Goal: Check status

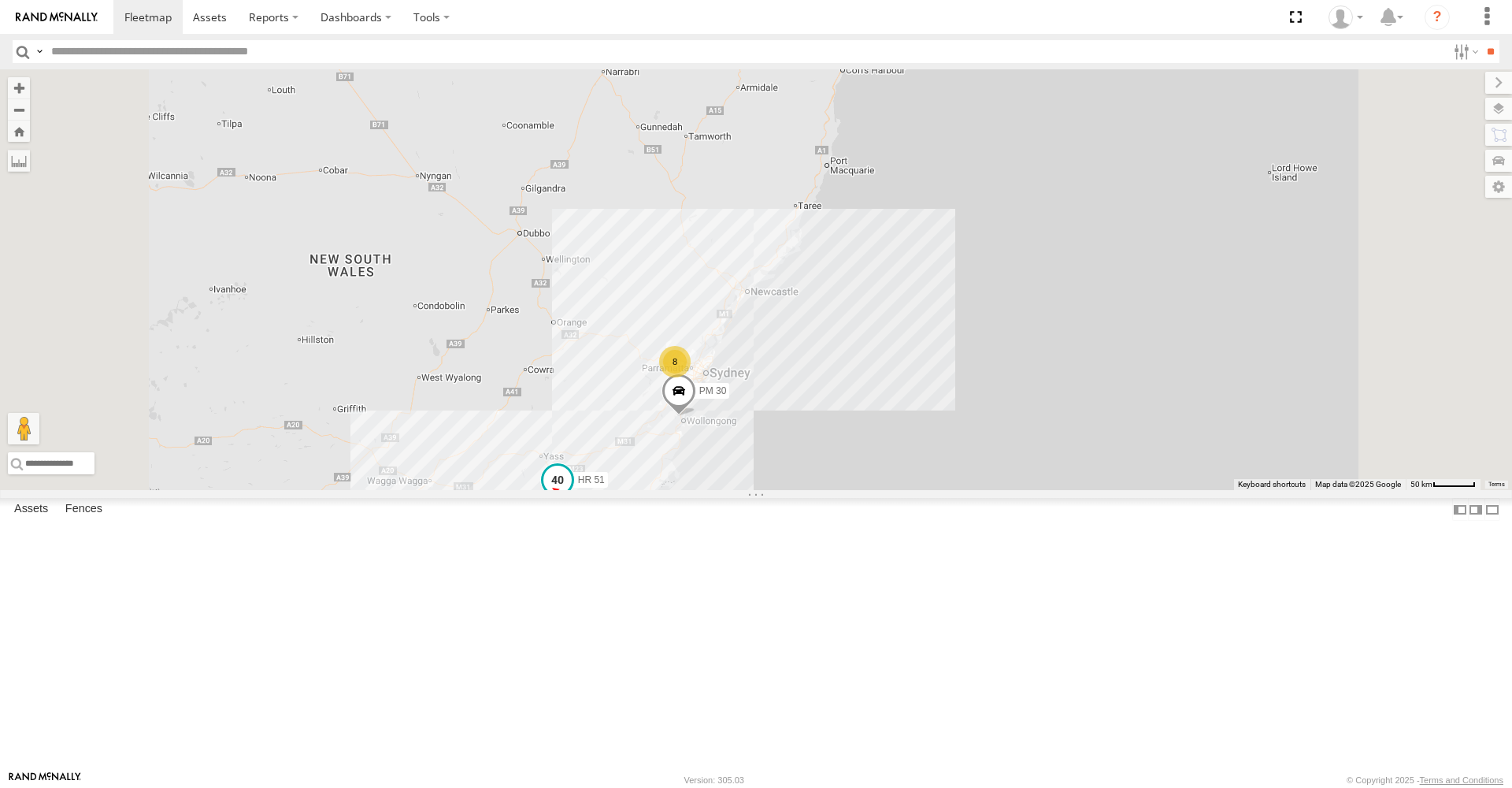
click at [572, 494] on span at bounding box center [557, 480] width 29 height 29
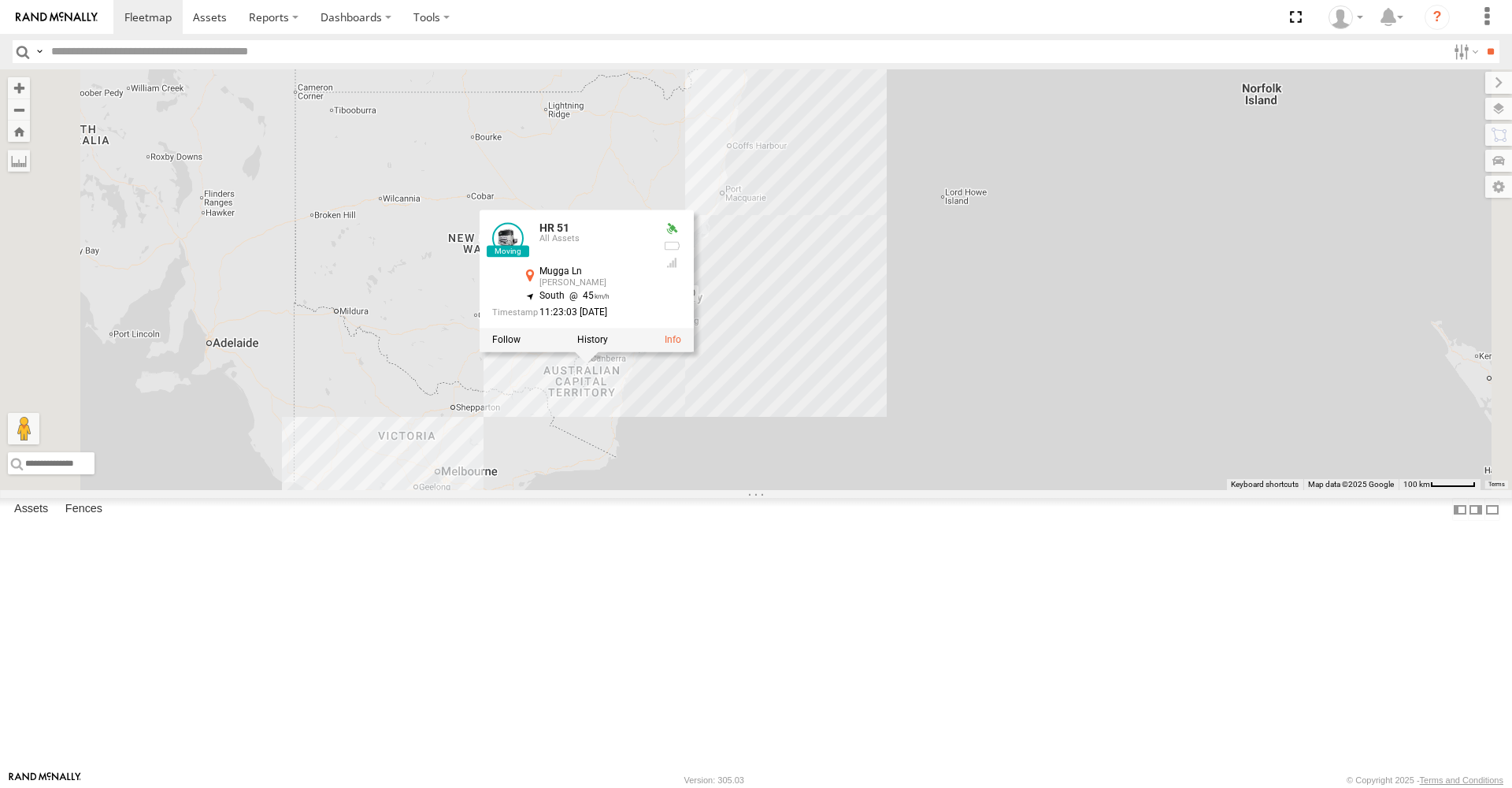
click at [645, 314] on div "HR 51 PM 30 HR 51 All Assets Mugga [PERSON_NAME] -35.38974 , 149.13677 South 45…" at bounding box center [756, 280] width 1512 height 421
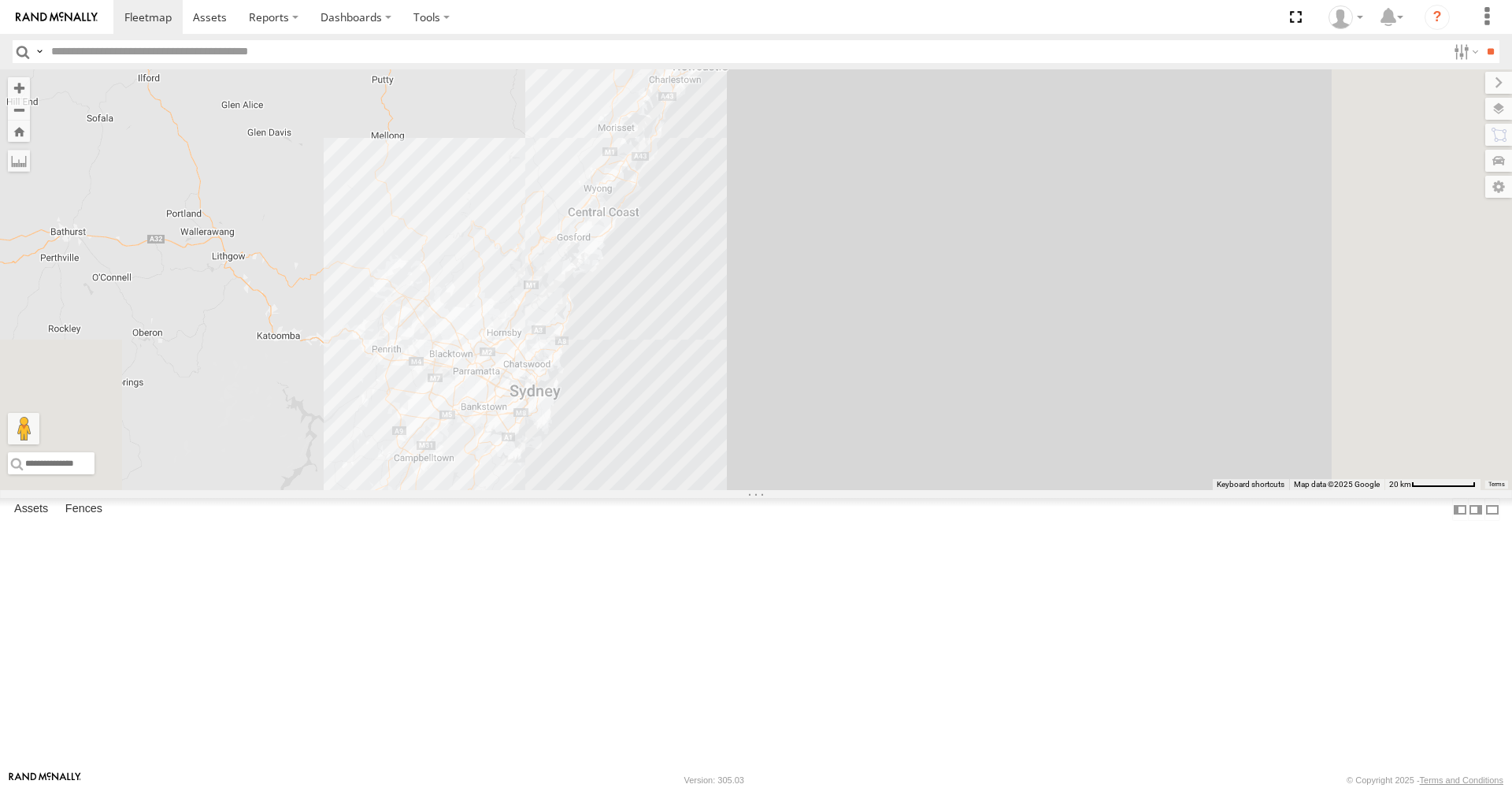
drag, startPoint x: 806, startPoint y: 553, endPoint x: 714, endPoint y: 62, distance: 499.5
click at [714, 62] on body at bounding box center [756, 394] width 1512 height 788
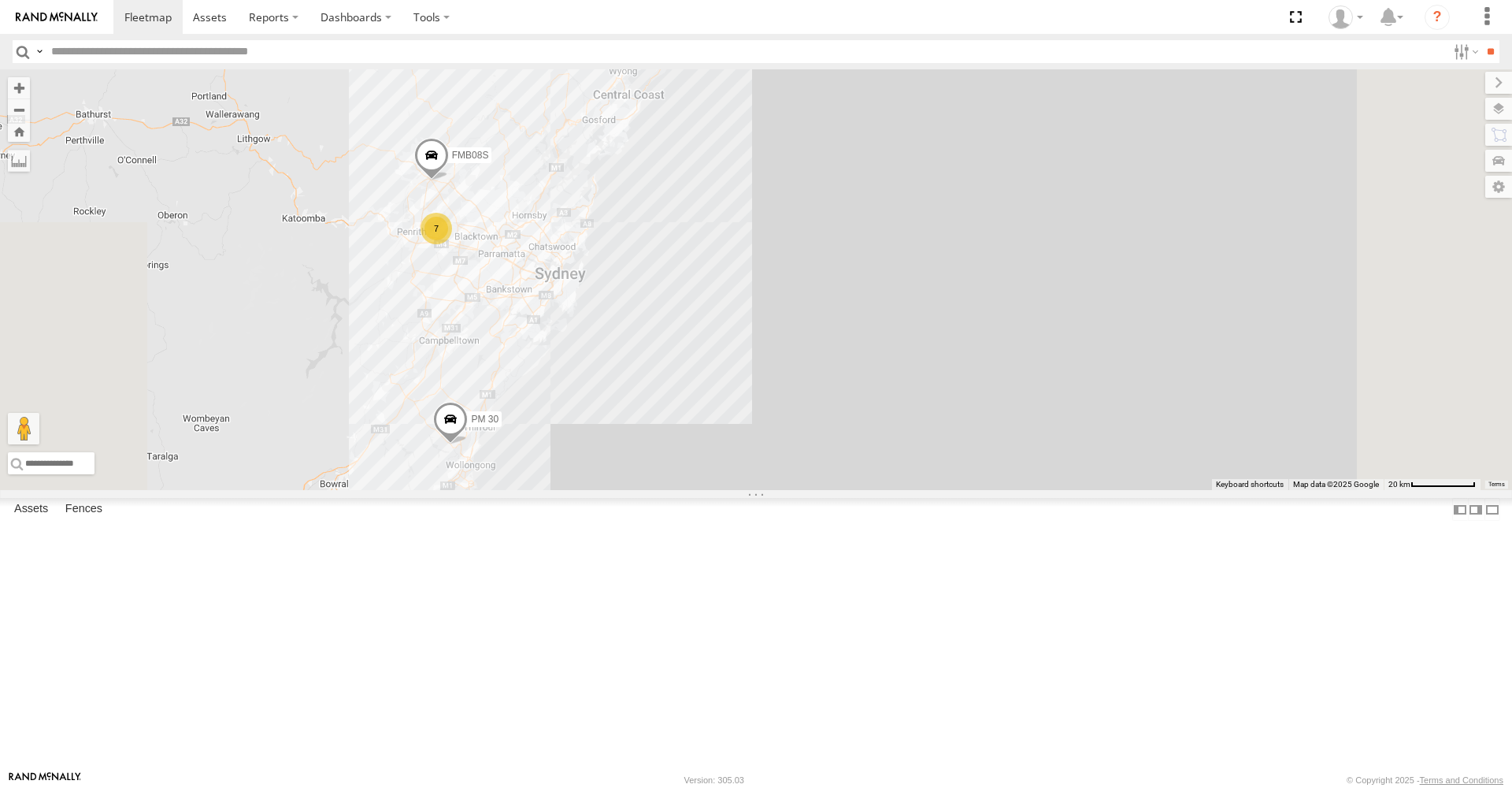
drag, startPoint x: 694, startPoint y: 379, endPoint x: 718, endPoint y: 261, distance: 120.4
click at [719, 261] on div "HR 51 PM 30 7 FMB08S" at bounding box center [756, 280] width 1512 height 421
click at [466, 433] on span at bounding box center [448, 412] width 35 height 42
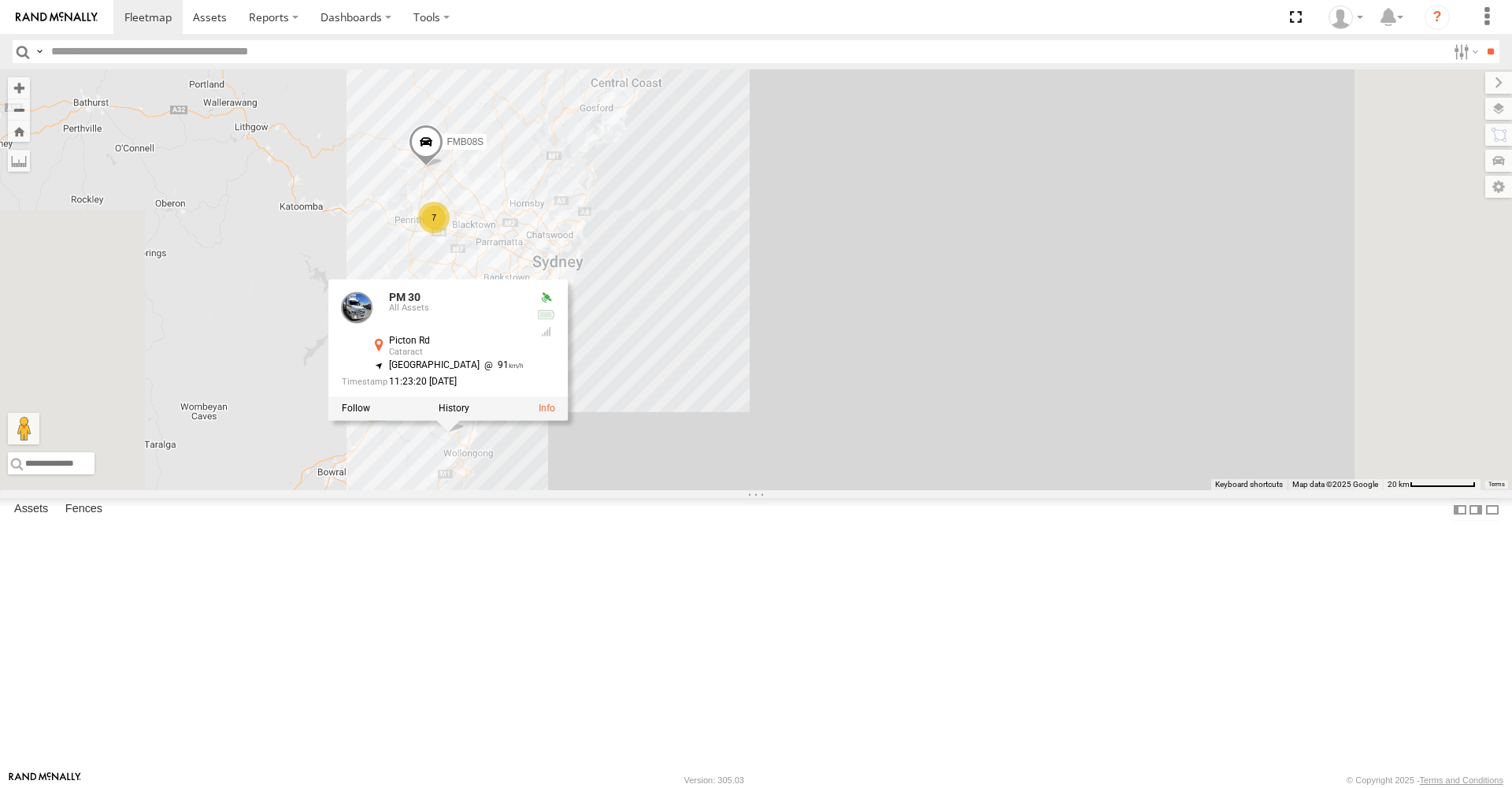
click at [673, 380] on div "HR 51 PM 30 7 FMB08S PM 30 All Assets [GEOGRAPHIC_DATA] -34.36547 , 150.82436 […" at bounding box center [756, 280] width 1512 height 421
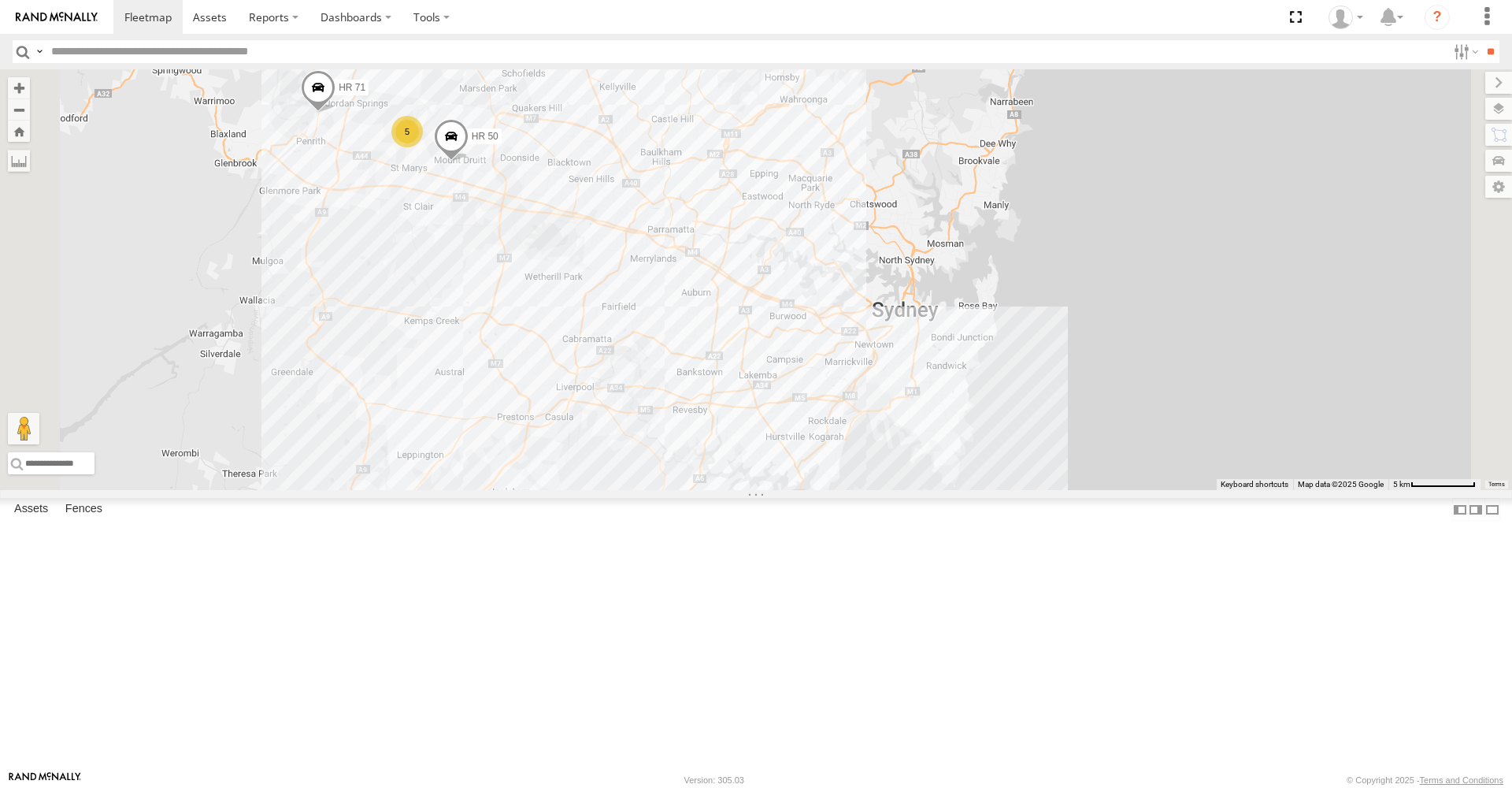
click at [336, 113] on span at bounding box center [318, 91] width 35 height 42
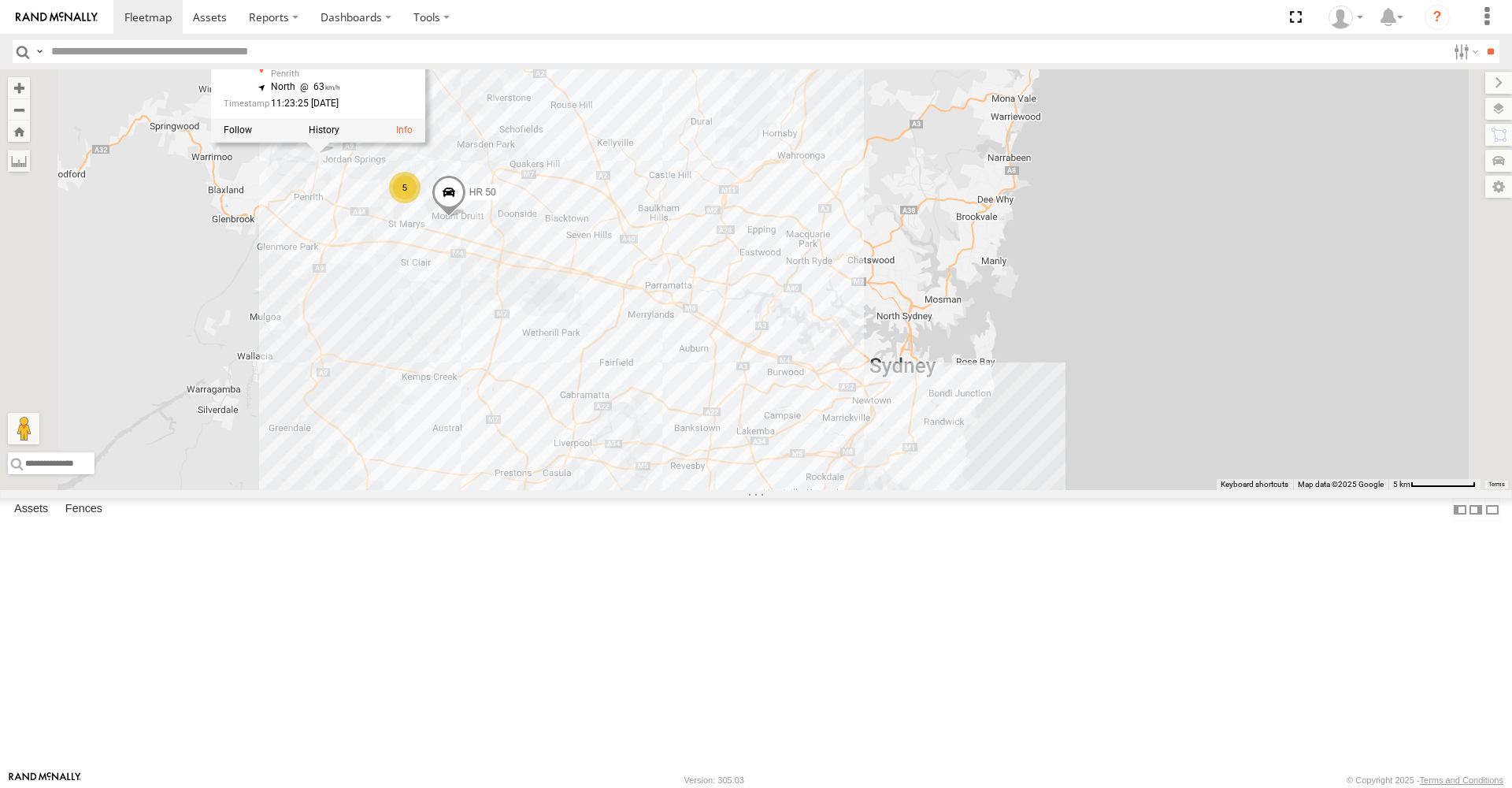
drag, startPoint x: 576, startPoint y: 395, endPoint x: 574, endPoint y: 452, distance: 57.0
click at [574, 452] on div "HR 51 PM 30 FMB08S HR 71 5 HR 50 HR 71 All Assets [GEOGRAPHIC_DATA] -33.71947 ,…" at bounding box center [756, 280] width 1512 height 421
click at [466, 218] on span at bounding box center [449, 197] width 35 height 42
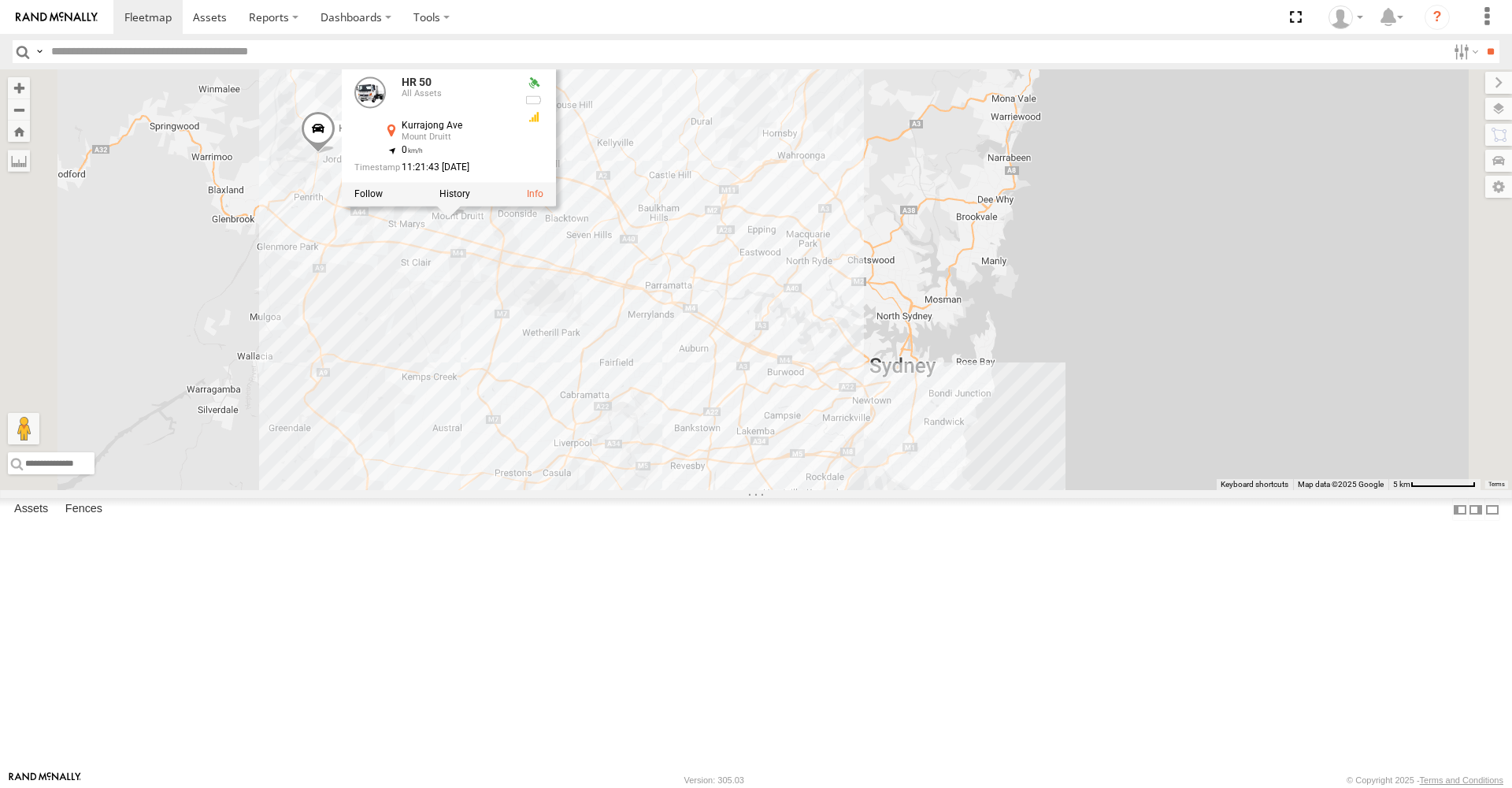
click at [919, 244] on div "HR 51 PM 30 FMB08S HR 71 5 HR 50 HR 50 All Assets [GEOGRAPHIC_DATA] -33.76552 ,…" at bounding box center [756, 280] width 1512 height 421
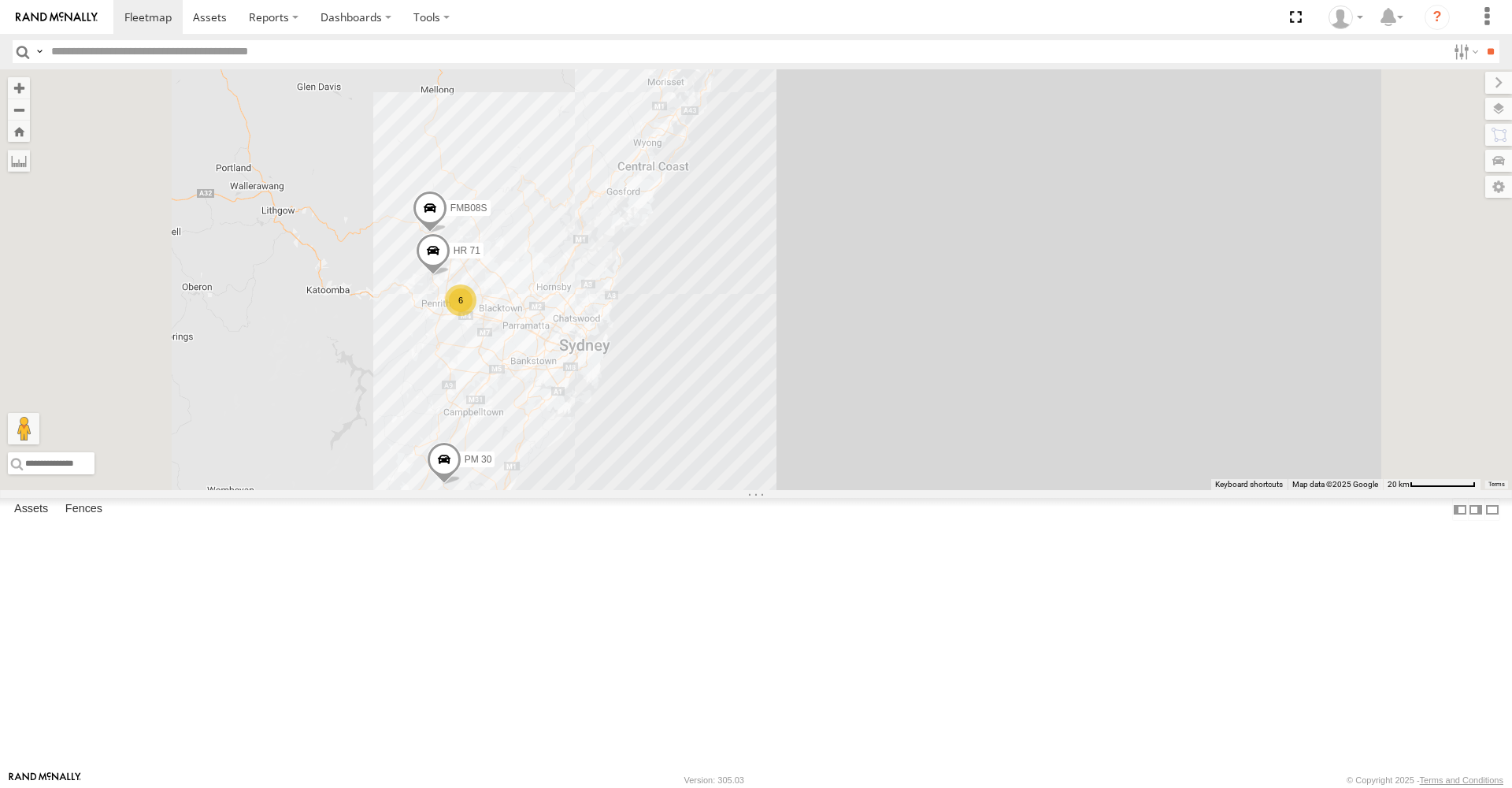
click at [450, 276] on span at bounding box center [434, 255] width 35 height 42
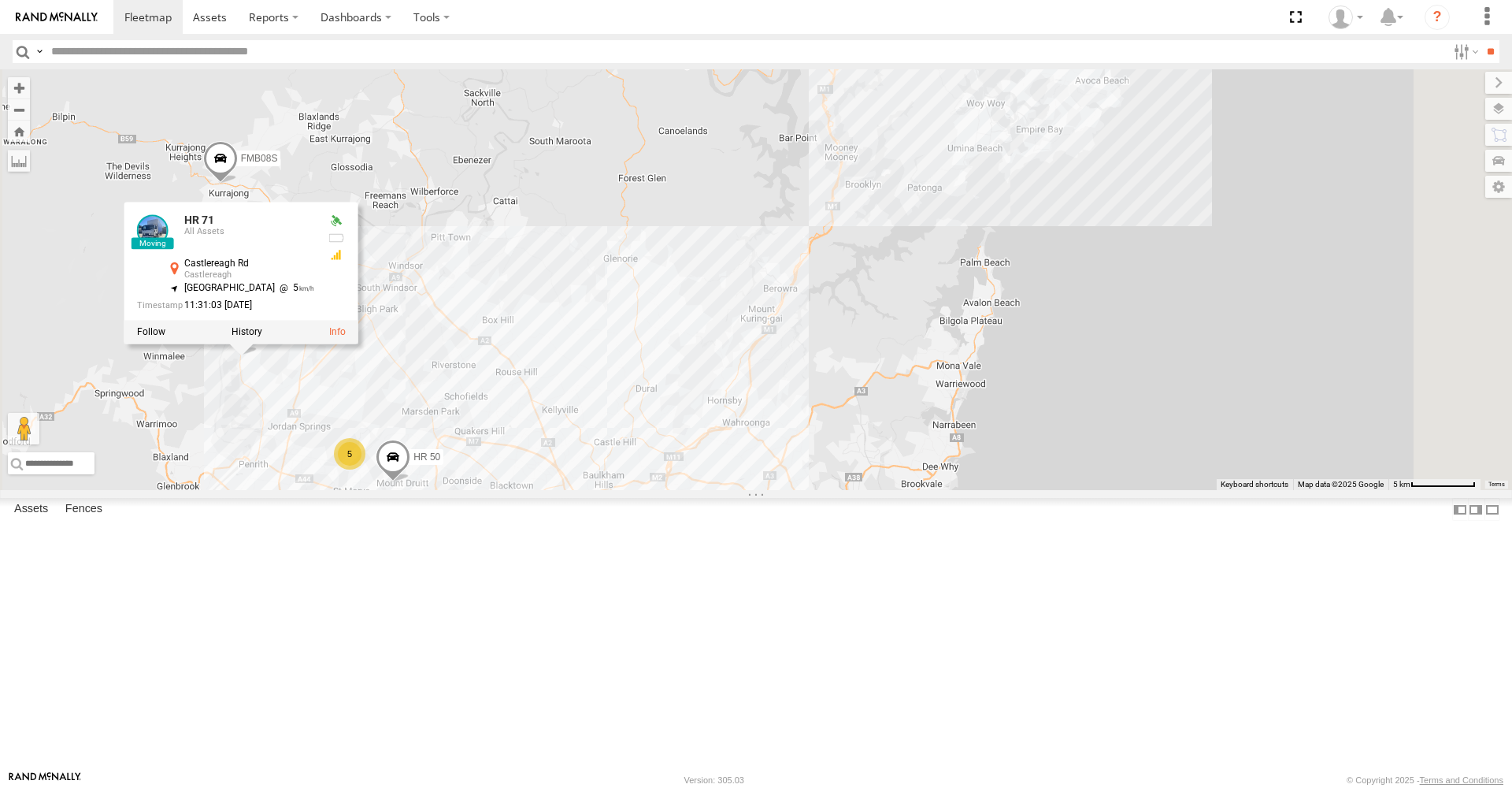
click at [238, 184] on span at bounding box center [220, 162] width 35 height 42
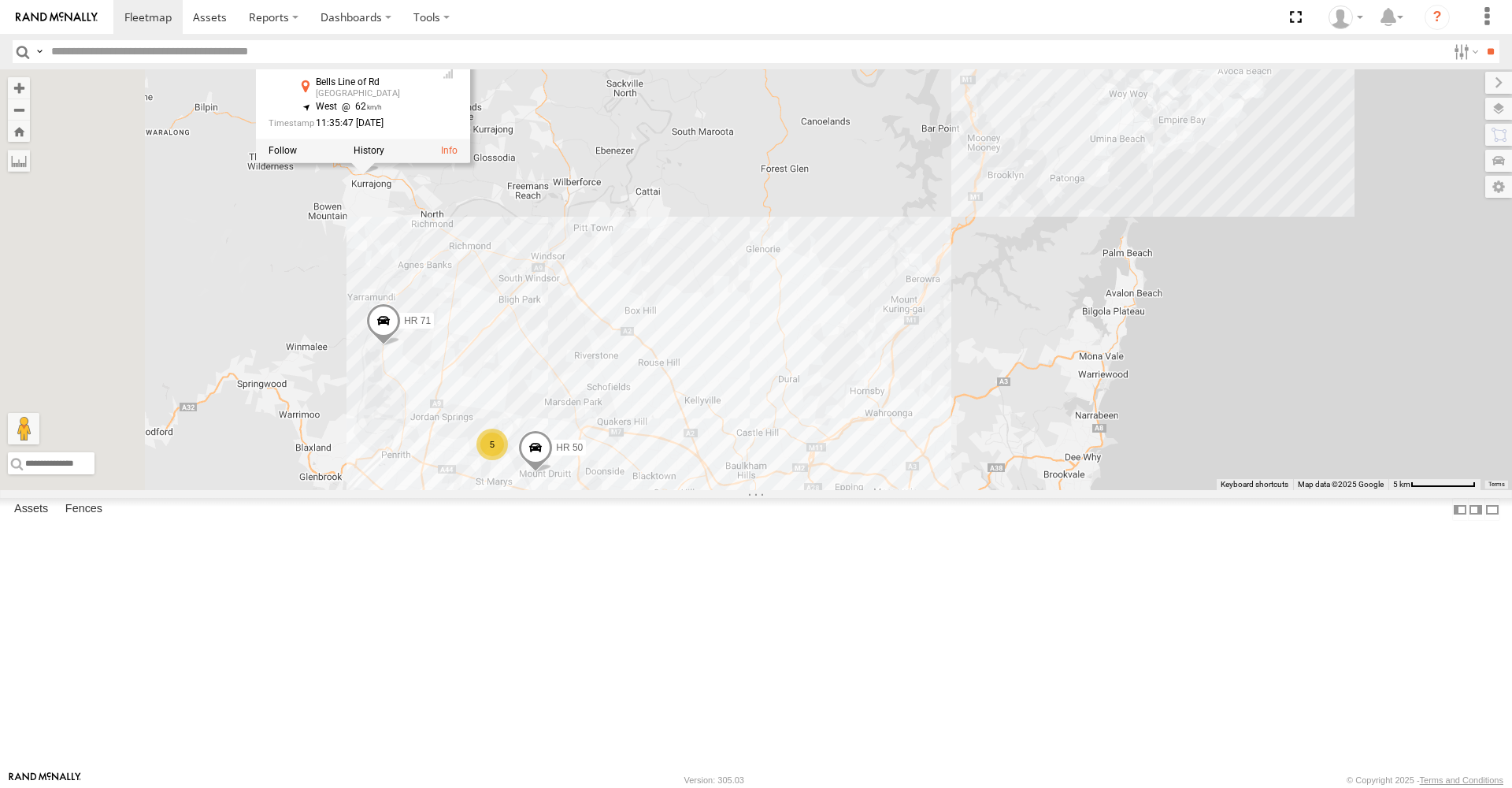
drag, startPoint x: 681, startPoint y: 389, endPoint x: 827, endPoint y: 378, distance: 146.4
click at [827, 378] on div "FMB08S PM 30 HR 71 5 HR 50 FMB08S All Assets Bells Line of Rd [GEOGRAPHIC_DATA]…" at bounding box center [756, 280] width 1512 height 421
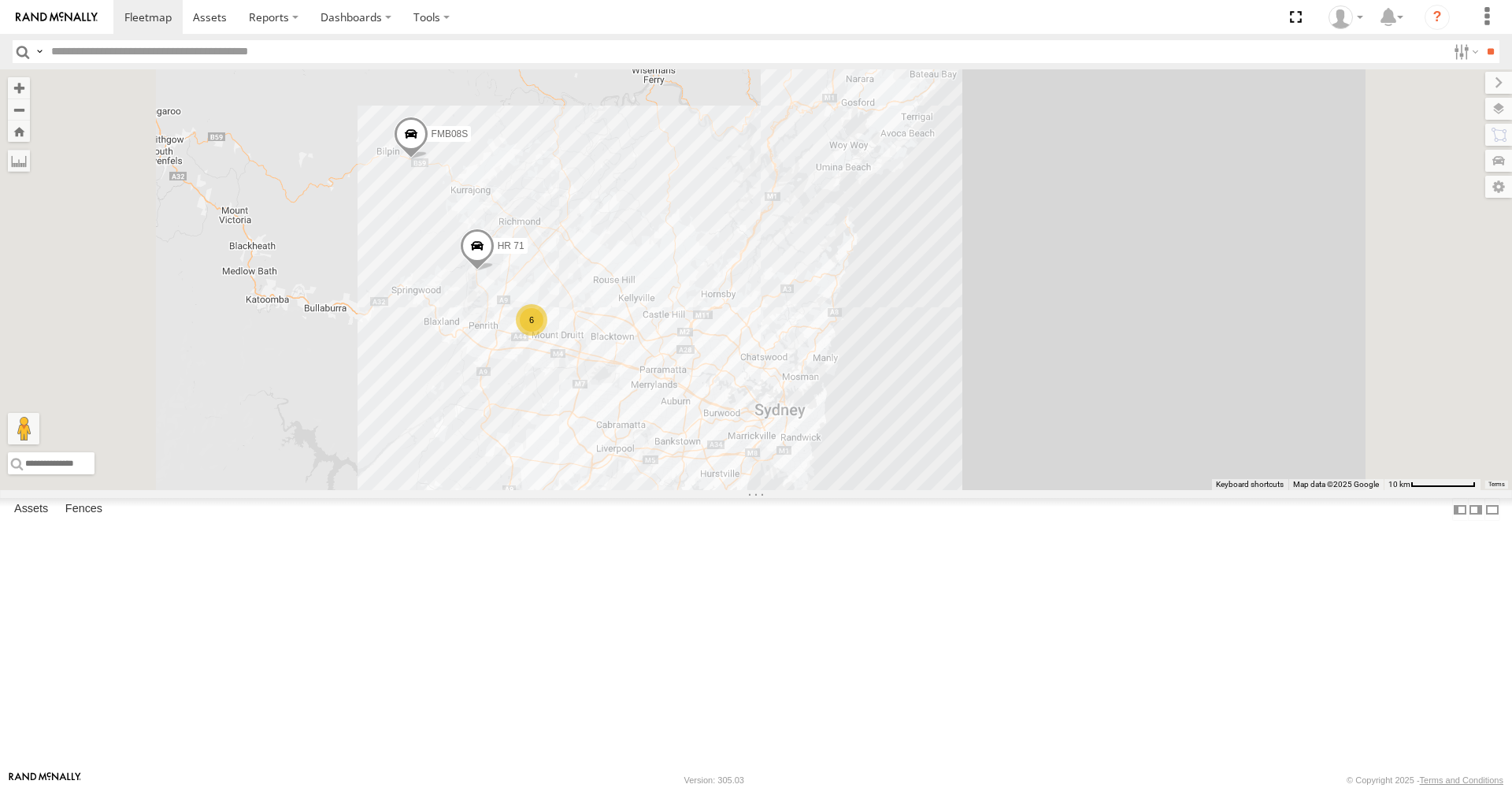
click at [494, 271] on span at bounding box center [478, 250] width 35 height 42
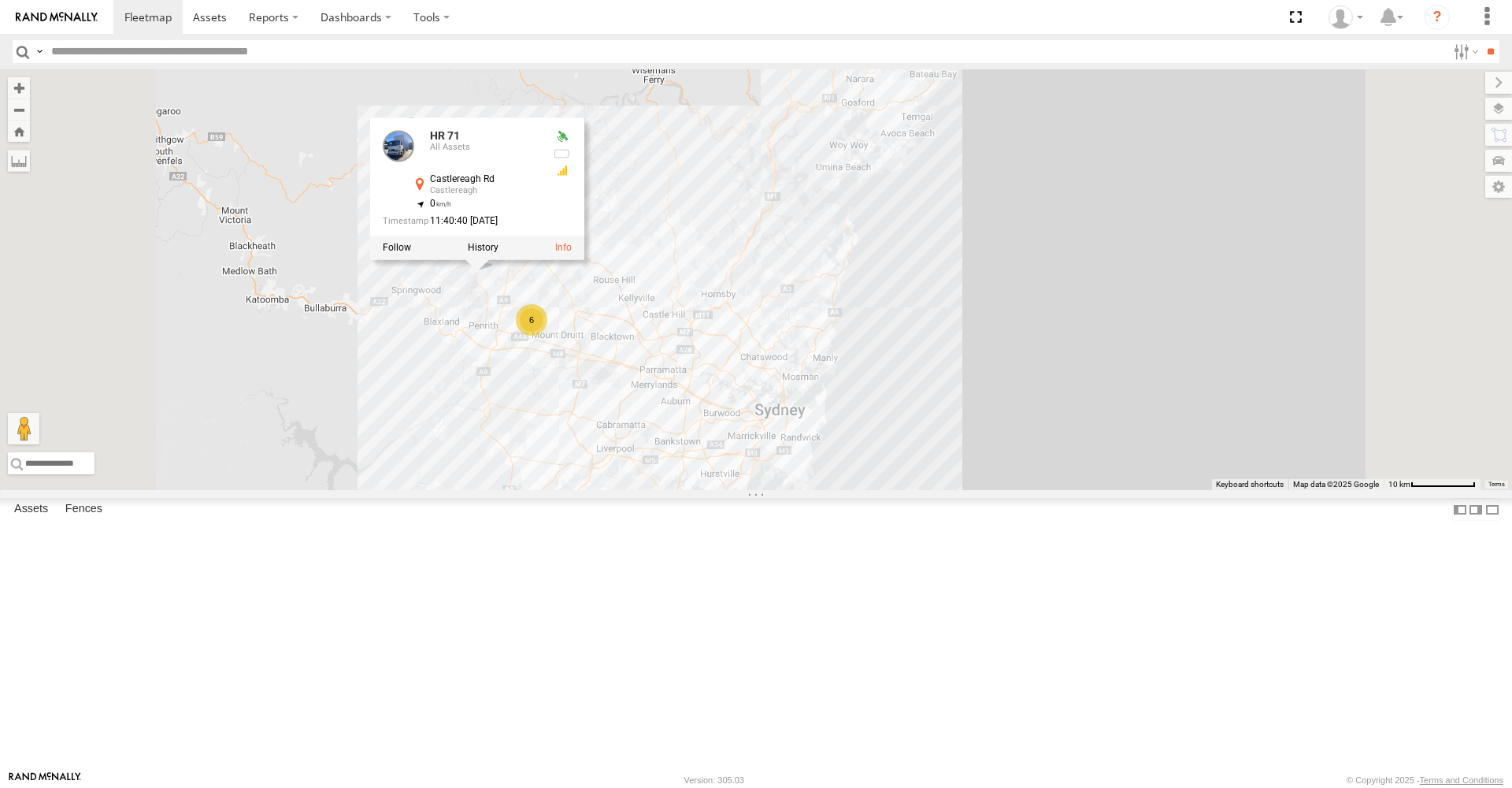
click at [919, 272] on div "FMB08S HR 71 6 PM 30 HR 71 All [GEOGRAPHIC_DATA] -33.67198 , 150.67706 0 11:40:…" at bounding box center [756, 280] width 1512 height 421
